Goal: Transaction & Acquisition: Purchase product/service

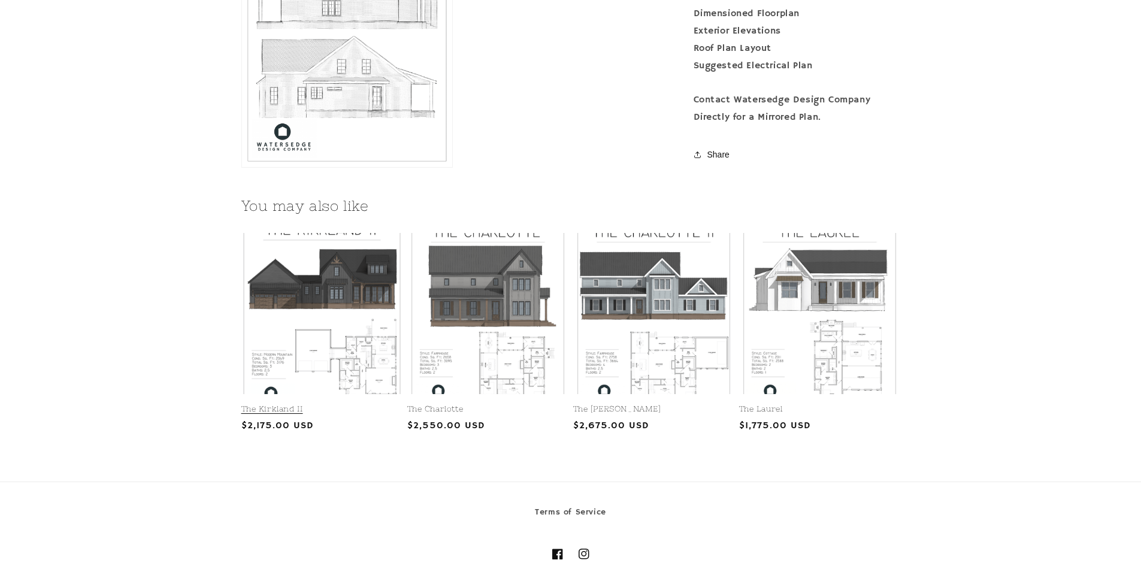
scroll to position [1438, 0]
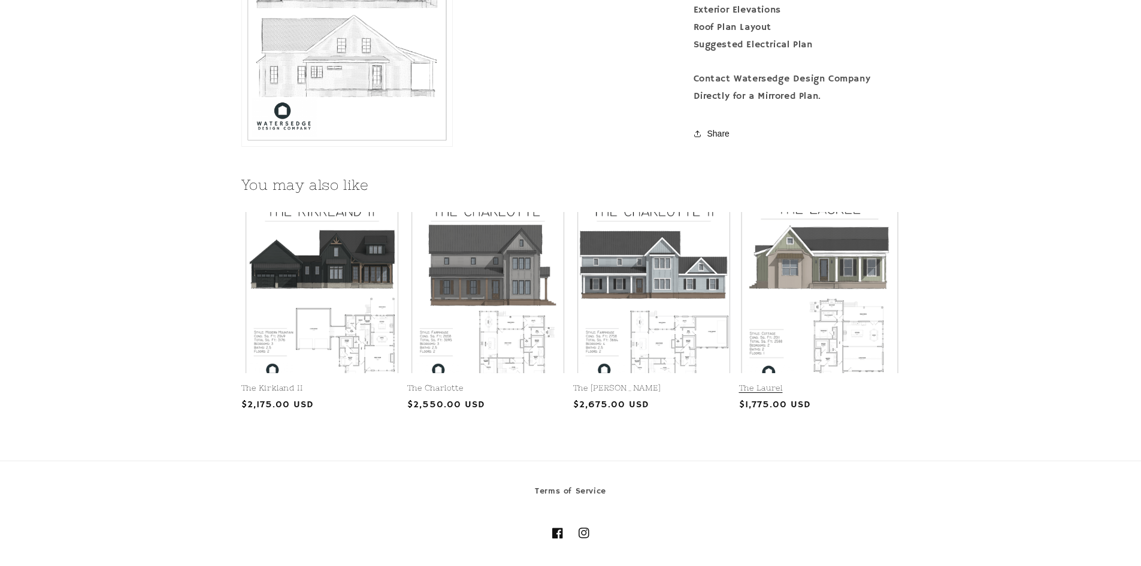
click at [743, 383] on link "The Laurel" at bounding box center [819, 388] width 161 height 10
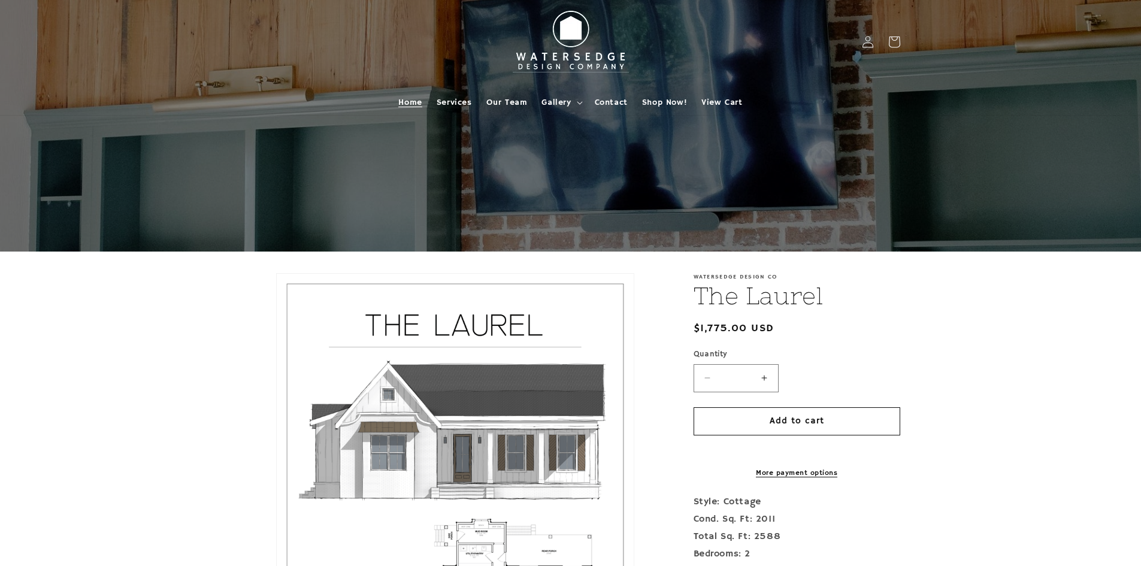
click at [412, 105] on span "Home" at bounding box center [409, 102] width 23 height 11
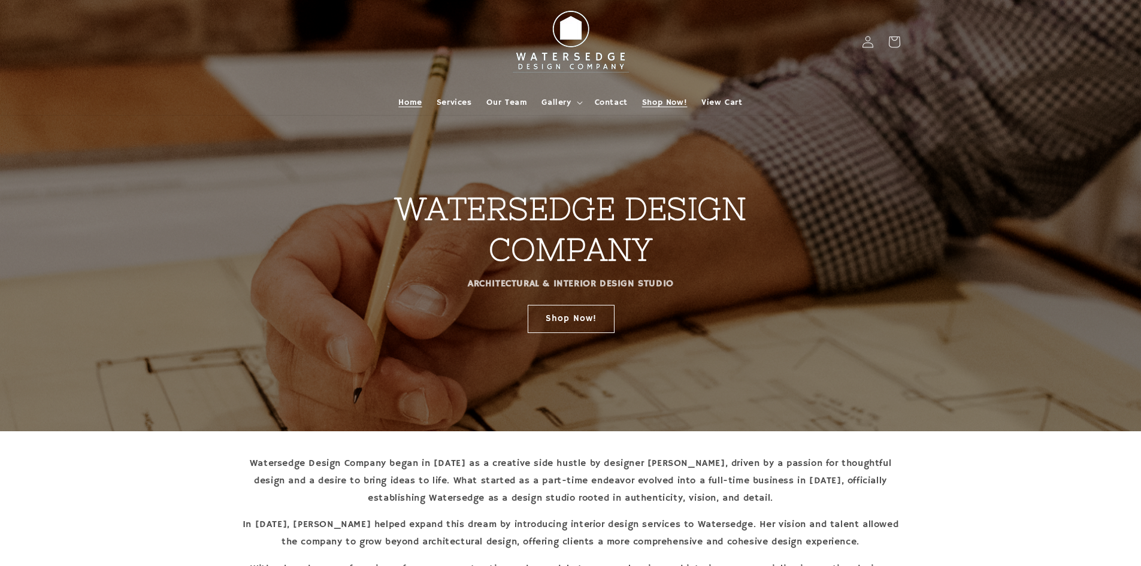
click at [649, 102] on span "Shop Now!" at bounding box center [664, 102] width 45 height 11
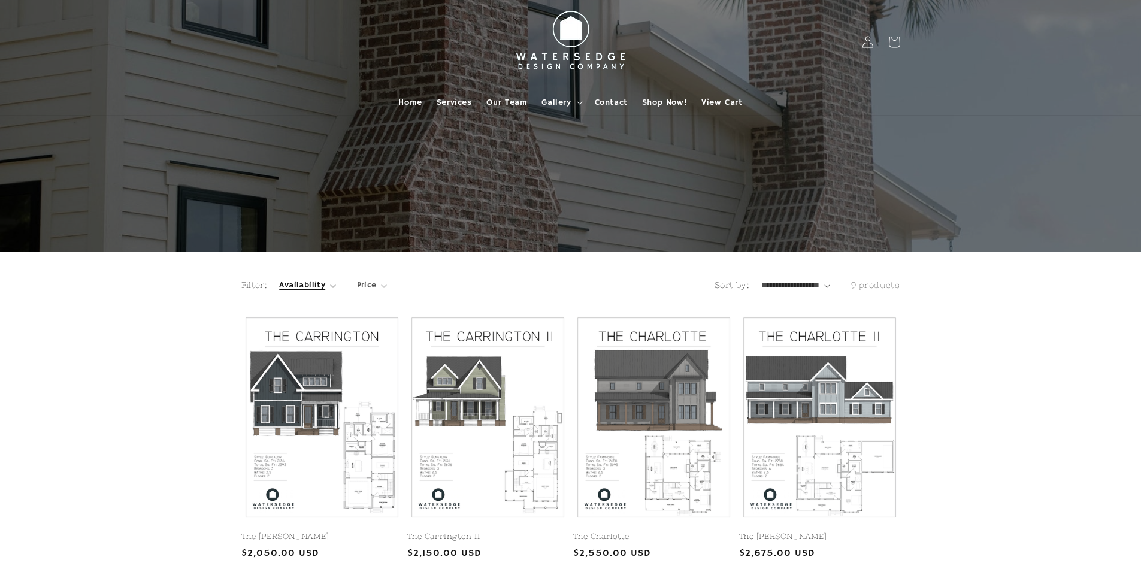
click at [333, 286] on icon "Availability (0 selected)" at bounding box center [333, 287] width 6 height 4
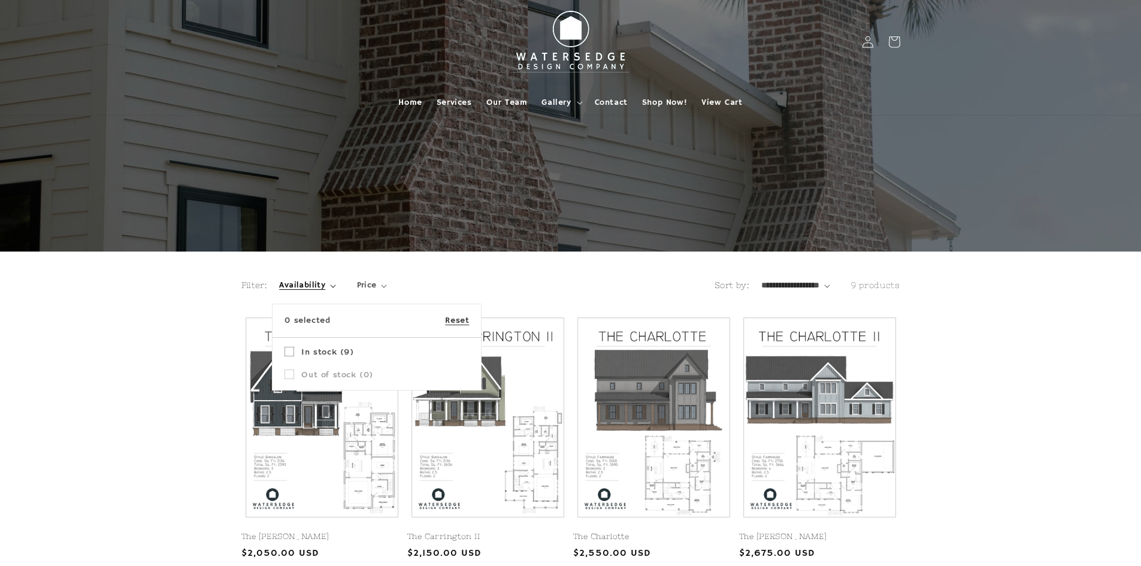
click at [336, 279] on summary "Availability" at bounding box center [307, 285] width 56 height 13
